Goal: Task Accomplishment & Management: Manage account settings

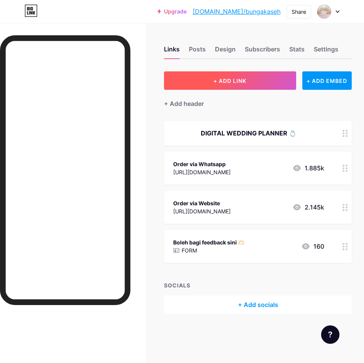
click at [245, 77] on button "+ ADD LINK" at bounding box center [230, 80] width 132 height 18
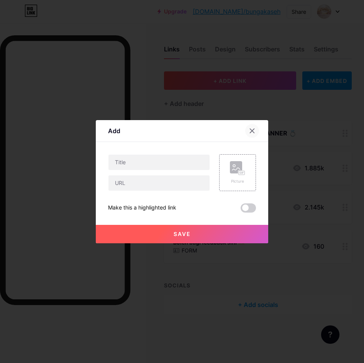
click at [253, 130] on icon at bounding box center [252, 131] width 6 height 6
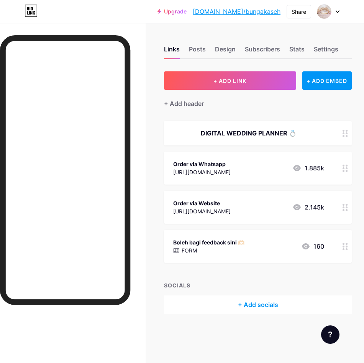
click at [344, 209] on circle at bounding box center [344, 210] width 2 height 2
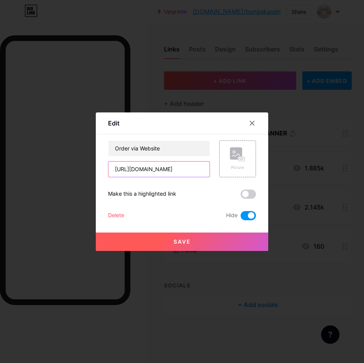
click at [182, 169] on input "[URL][DOMAIN_NAME]" at bounding box center [159, 169] width 101 height 15
drag, startPoint x: 114, startPoint y: 169, endPoint x: 348, endPoint y: 164, distance: 234.1
click at [348, 164] on div "Edit Content YouTube Play YouTube video without leaving your page. ADD Vimeo Pl…" at bounding box center [182, 181] width 364 height 363
paste input "52871665722464"
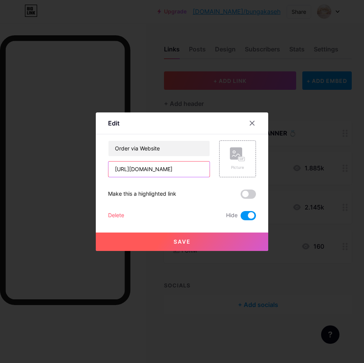
scroll to position [0, 24]
type input "[URL][DOMAIN_NAME]"
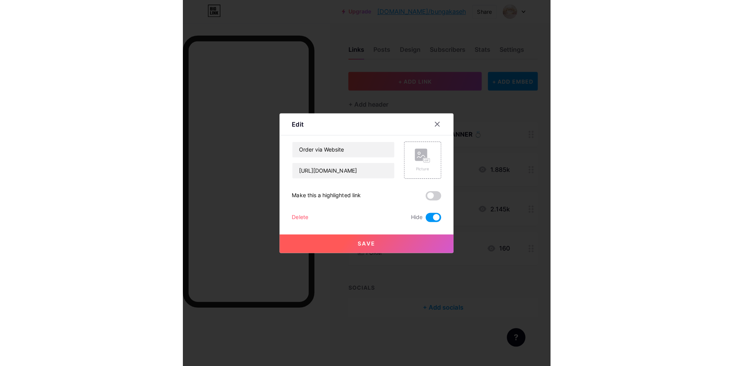
scroll to position [0, 0]
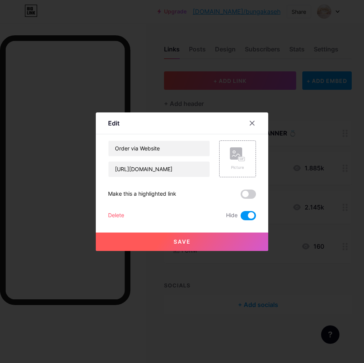
click at [190, 242] on span "Save" at bounding box center [182, 241] width 17 height 7
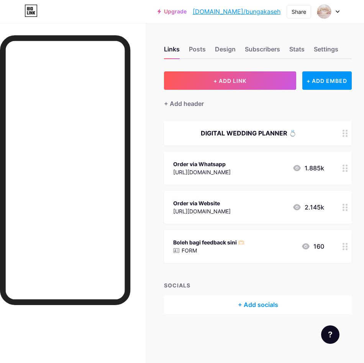
click at [344, 206] on circle at bounding box center [344, 207] width 2 height 2
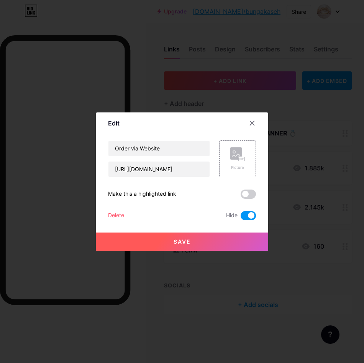
click at [246, 216] on span at bounding box center [248, 215] width 15 height 9
click at [241, 218] on input "checkbox" at bounding box center [241, 218] width 0 height 0
click at [194, 240] on button "Save" at bounding box center [182, 241] width 173 height 18
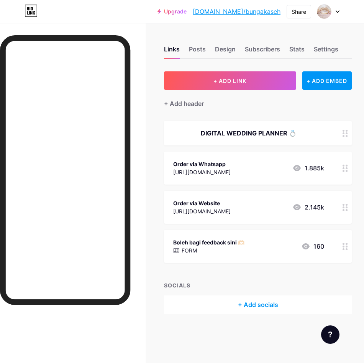
click at [207, 272] on div "+ ADD LINK + ADD EMBED + Add header DIGITAL WEDDING PLANNER 💍 Order via Whatsap…" at bounding box center [258, 192] width 188 height 242
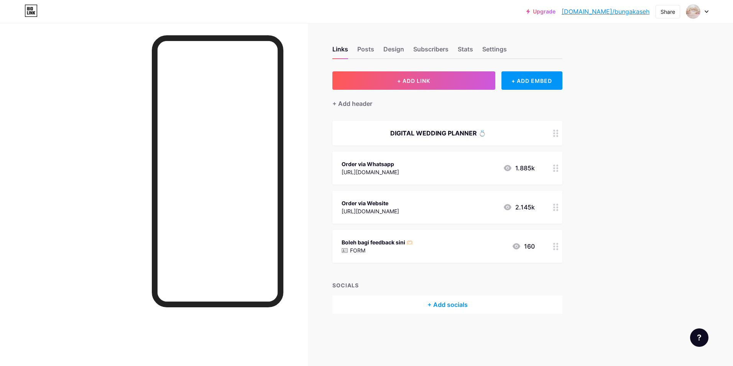
click at [364, 161] on div "Order via Whatsapp [URL][DOMAIN_NAME] 1.885k" at bounding box center [438, 168] width 193 height 18
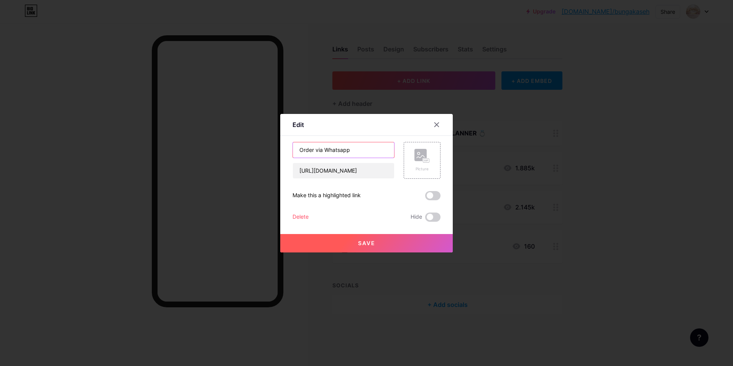
click at [361, 147] on input "Order via Whatsapp" at bounding box center [343, 149] width 101 height 15
click at [353, 149] on input "Order via Whatsapp ([PHONE_NUMBER])" at bounding box center [343, 149] width 101 height 15
click at [355, 150] on input "Order via Whatsapp ([PHONE_NUMBER])" at bounding box center [343, 149] width 101 height 15
type input "Order via Whatsapp ([PHONE_NUMBER])"
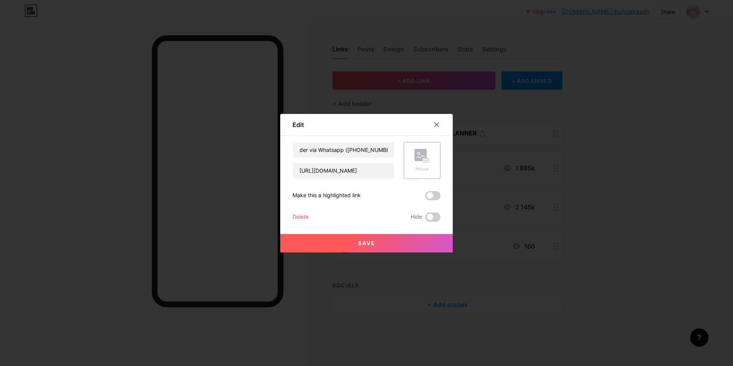
click at [364, 240] on button "Save" at bounding box center [366, 243] width 173 height 18
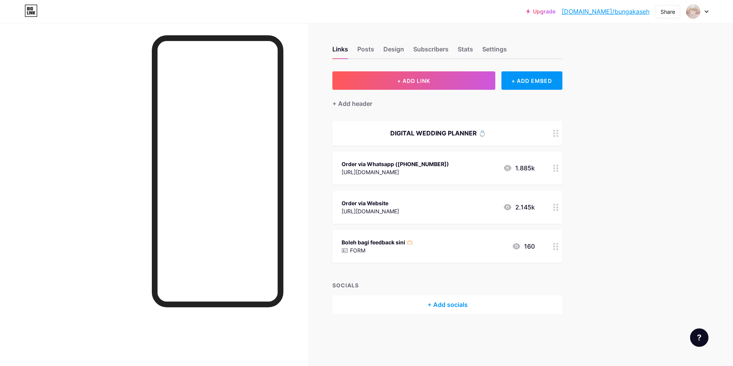
click at [364, 209] on div "[URL][DOMAIN_NAME]" at bounding box center [371, 211] width 58 height 8
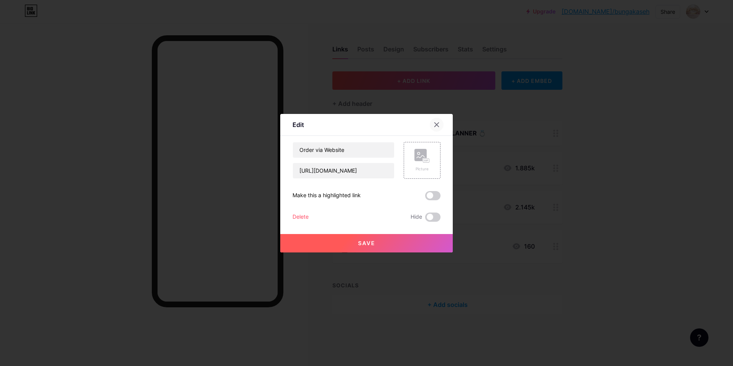
click at [364, 121] on div at bounding box center [437, 125] width 14 height 14
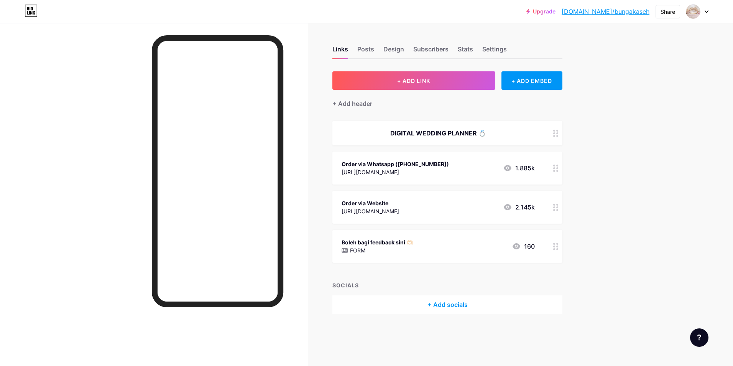
click at [362, 250] on p "FORM" at bounding box center [357, 250] width 15 height 8
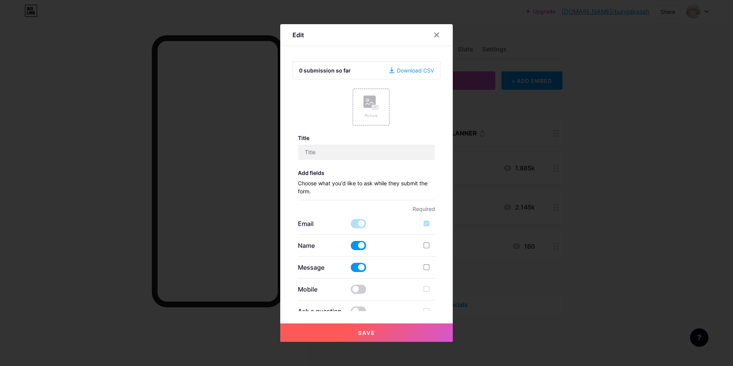
type input "Boleh bagi feedback sini 🫶🏻"
click at [364, 70] on div "Download CSV" at bounding box center [411, 70] width 45 height 8
click at [364, 36] on icon at bounding box center [437, 35] width 6 height 6
